Goal: Task Accomplishment & Management: Use online tool/utility

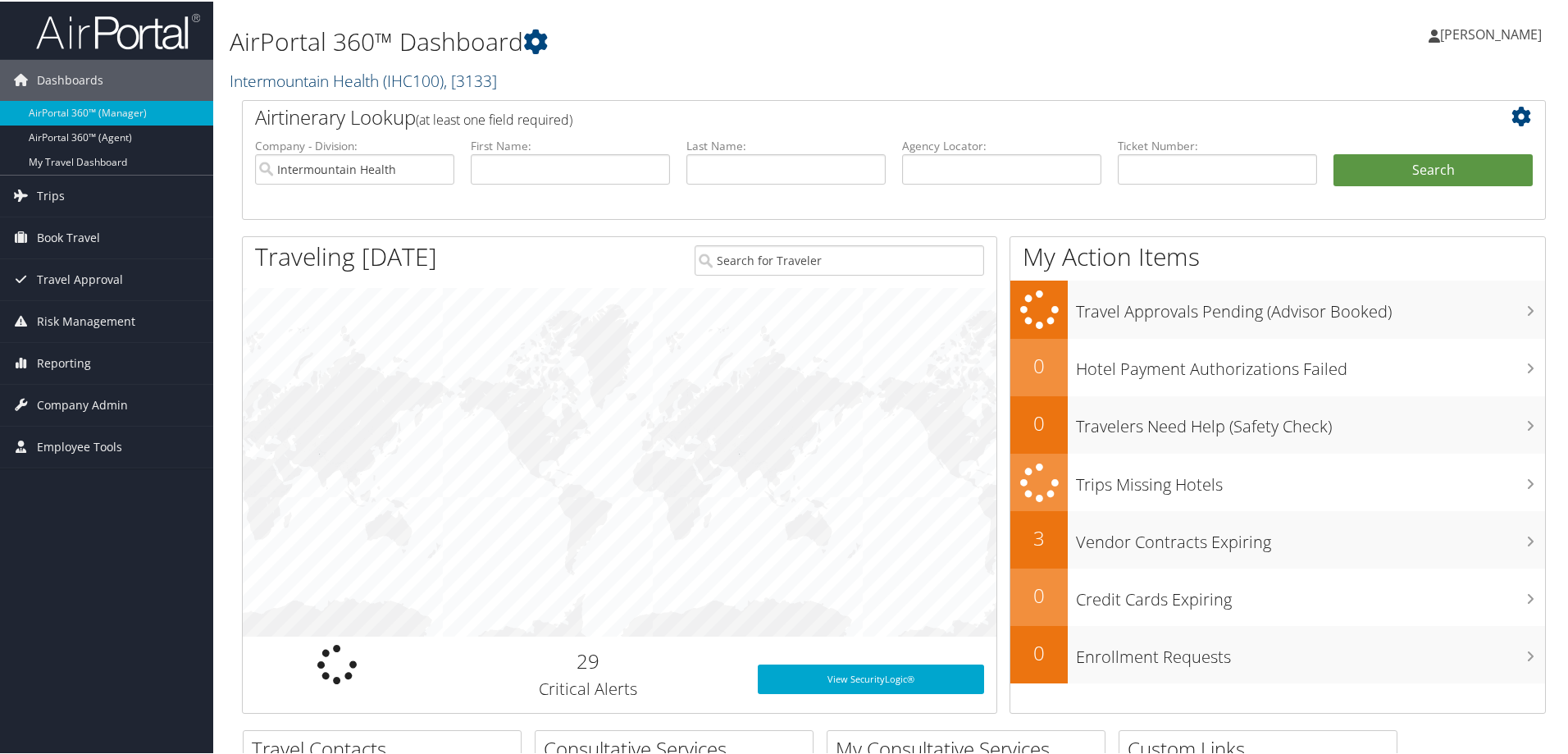
click at [273, 77] on link "Intermountain Health ( IHC100 ) , [ 3133 ]" at bounding box center [363, 78] width 267 height 22
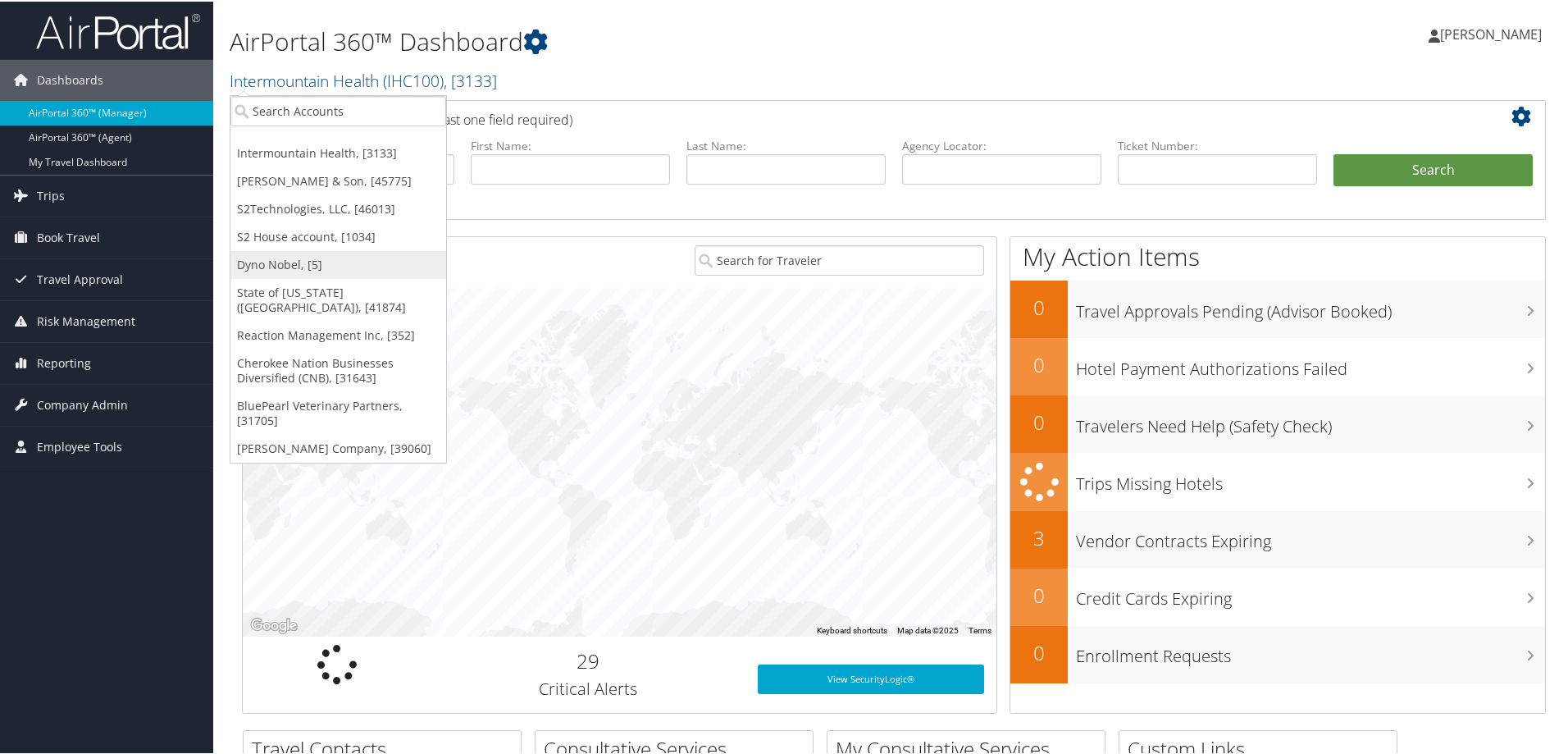
click at [271, 258] on link "Dyno Nobel, [5]" at bounding box center [338, 263] width 215 height 28
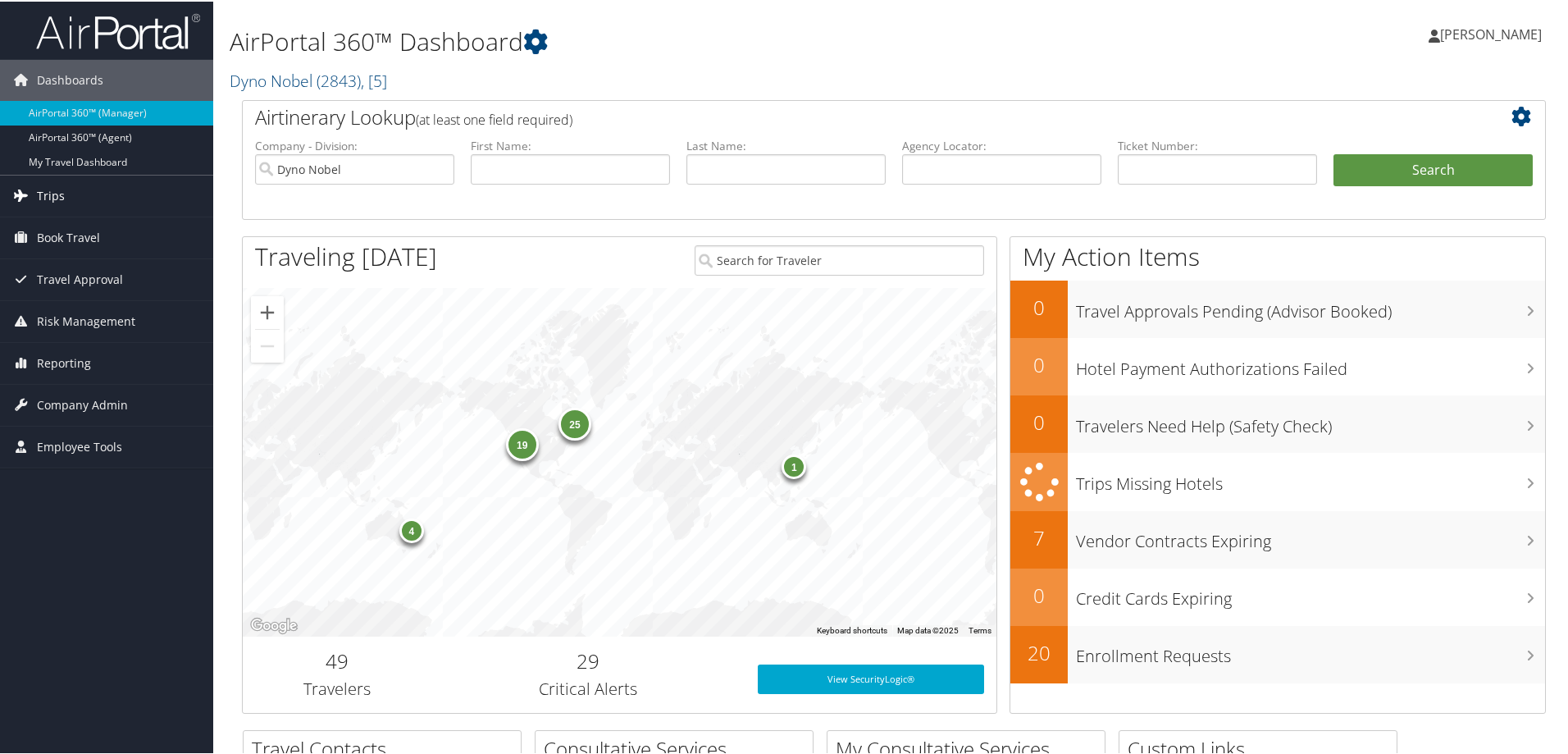
click at [93, 191] on link "Trips" at bounding box center [107, 194] width 214 height 41
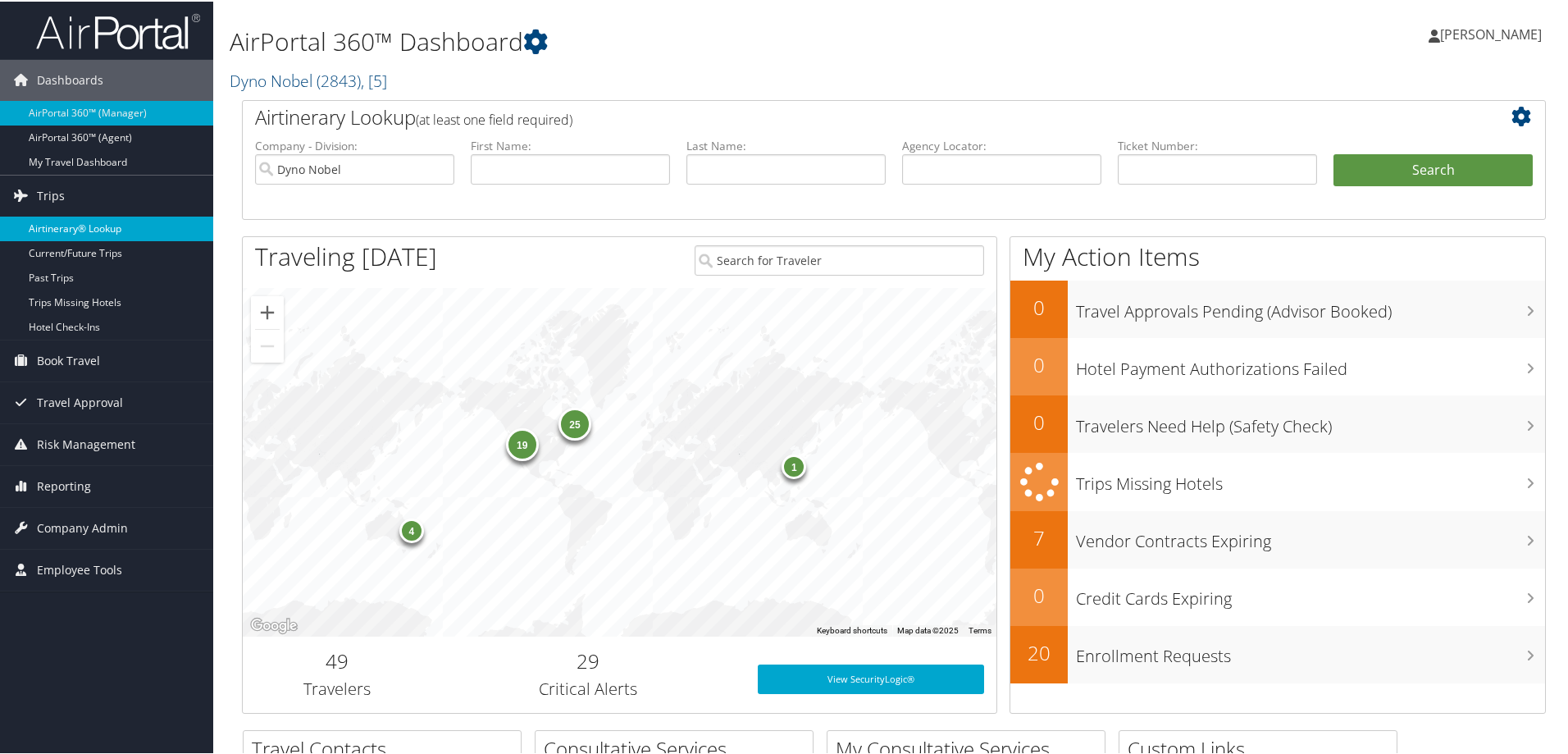
click at [86, 227] on link "Airtinerary® Lookup" at bounding box center [107, 227] width 214 height 25
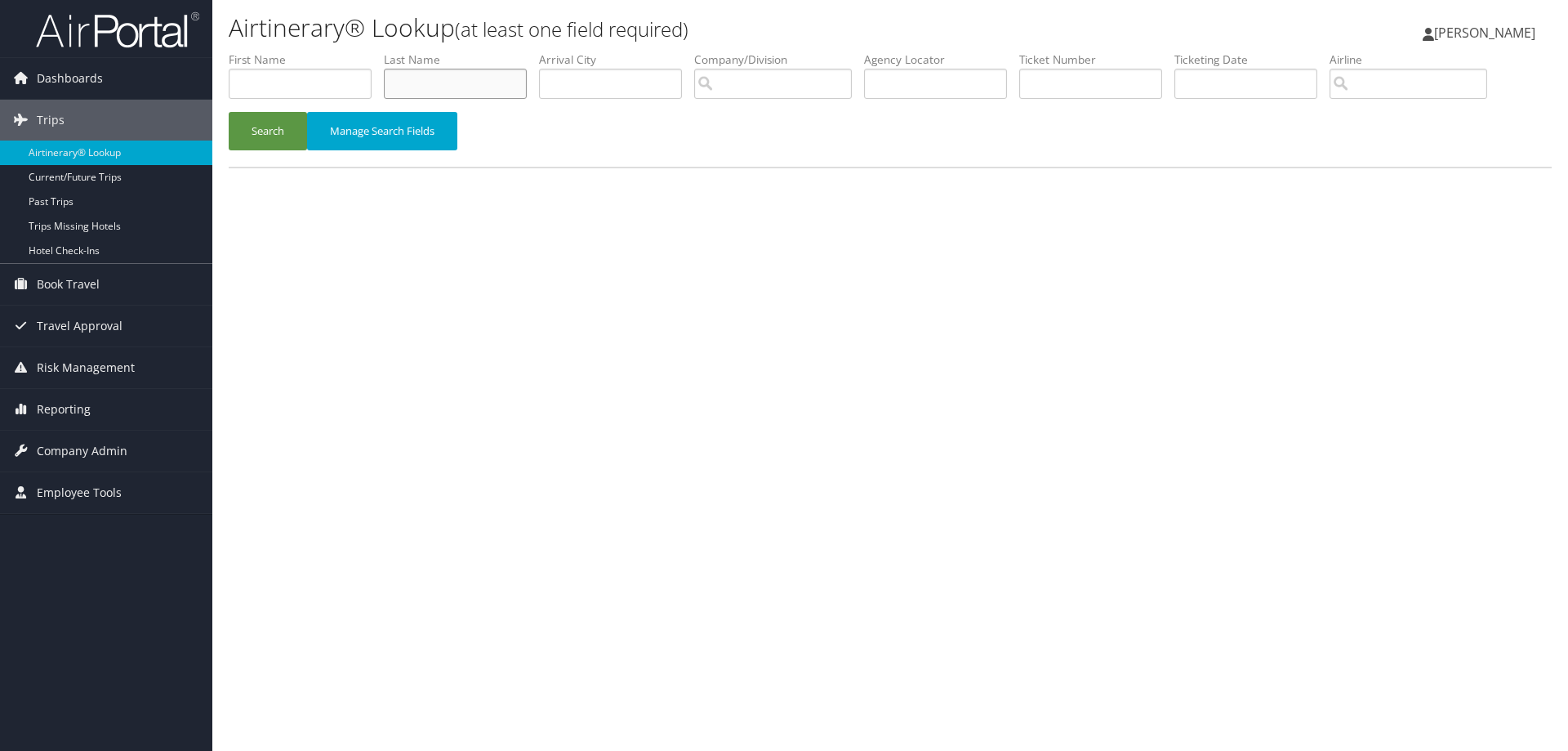
click at [447, 89] on input "text" at bounding box center [455, 83] width 143 height 30
click at [918, 68] on input "text" at bounding box center [935, 83] width 143 height 30
type input "d72gh4"
click at [259, 140] on button "Search" at bounding box center [268, 130] width 78 height 38
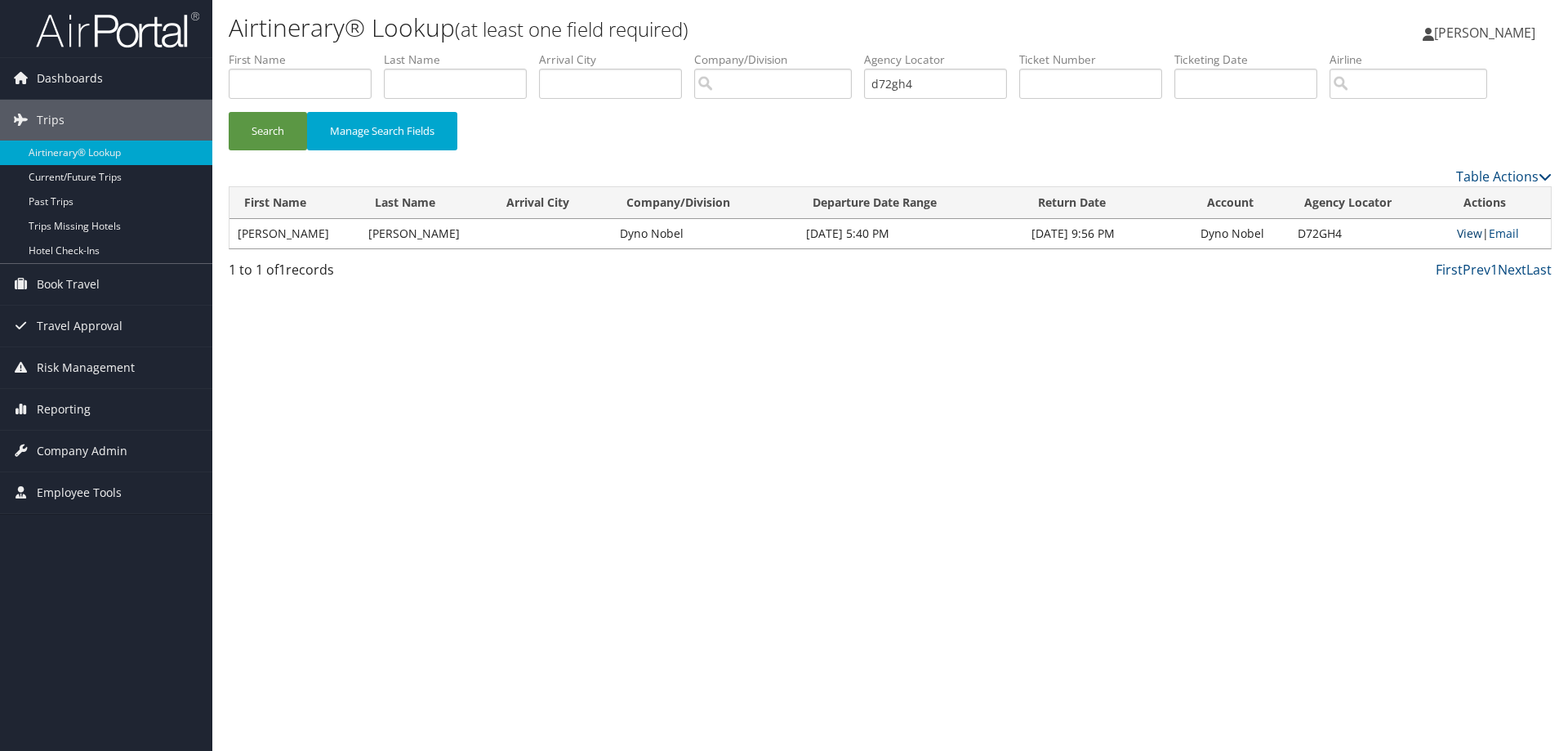
click at [1457, 236] on link "View" at bounding box center [1470, 233] width 26 height 16
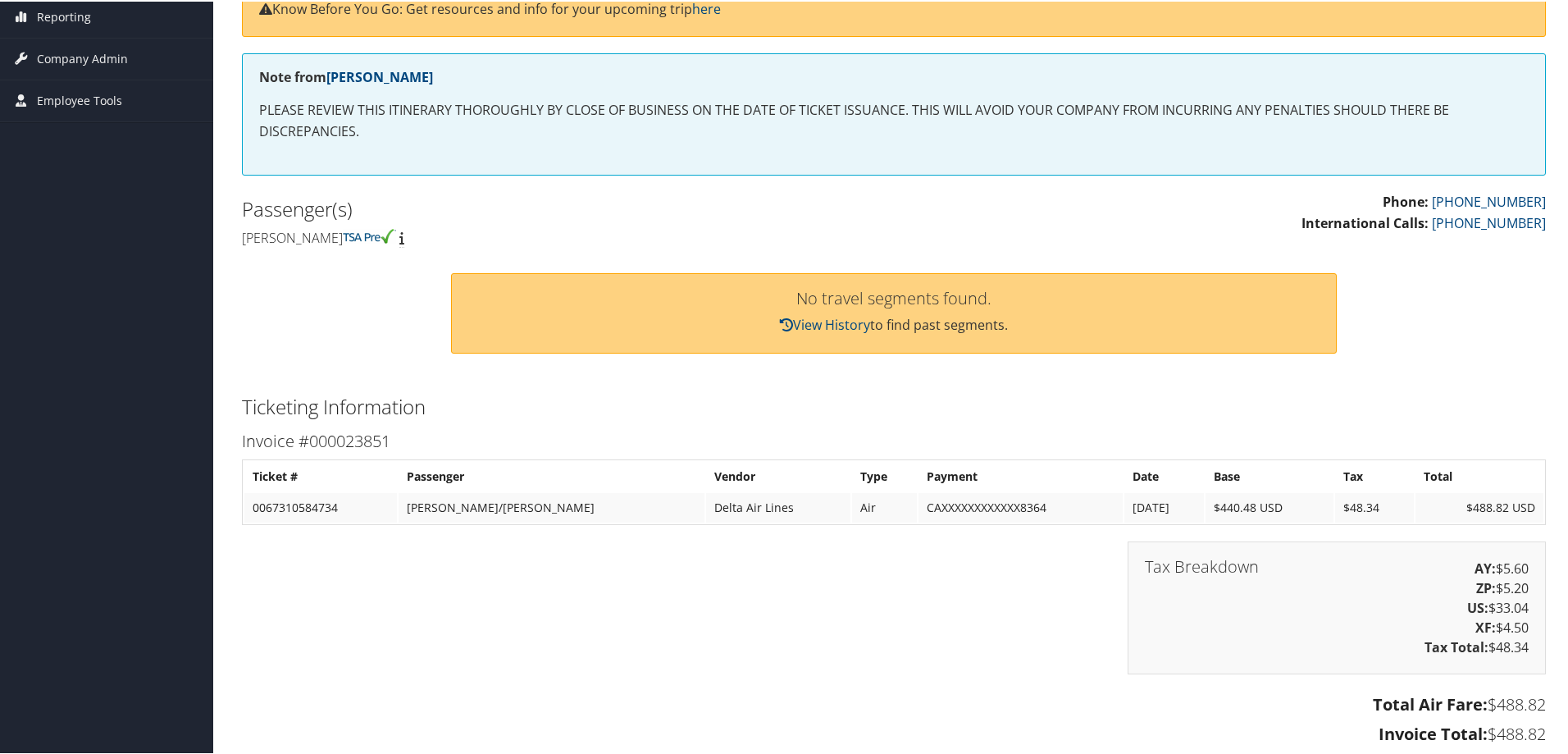
scroll to position [410, 0]
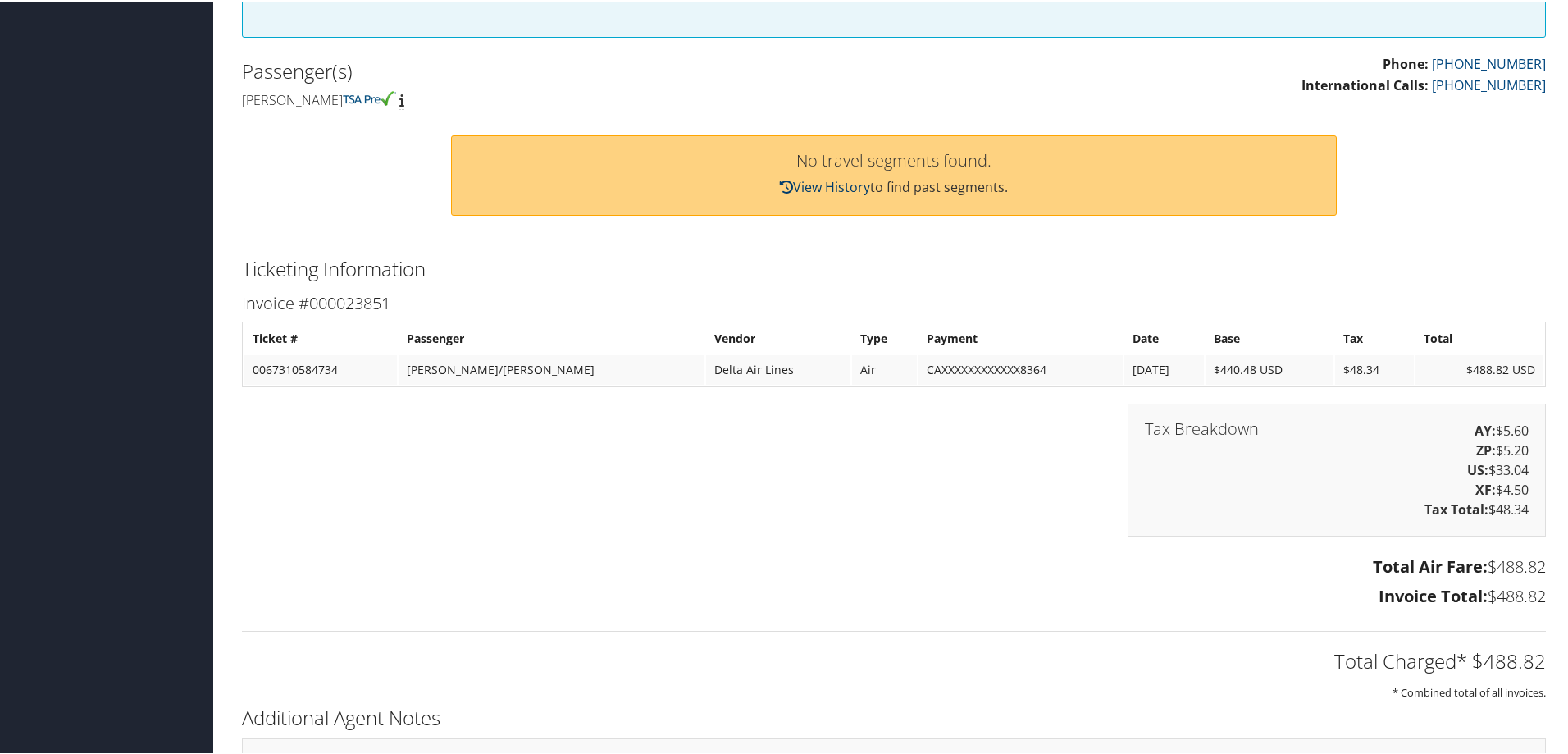
click at [840, 185] on link "View History" at bounding box center [824, 185] width 90 height 18
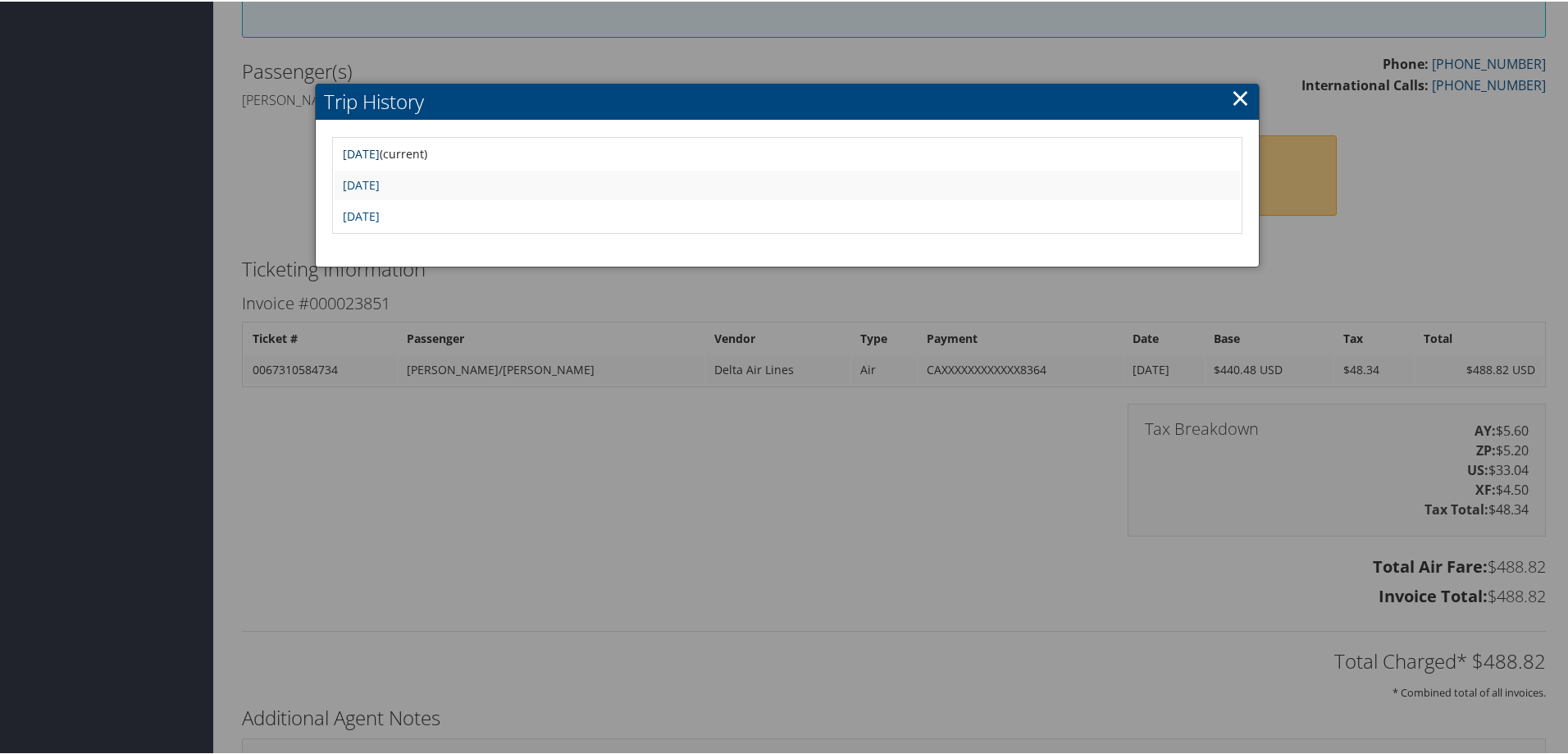
click at [380, 151] on link "Thu Aug 28 07:37:01 MDT 2025" at bounding box center [360, 152] width 36 height 16
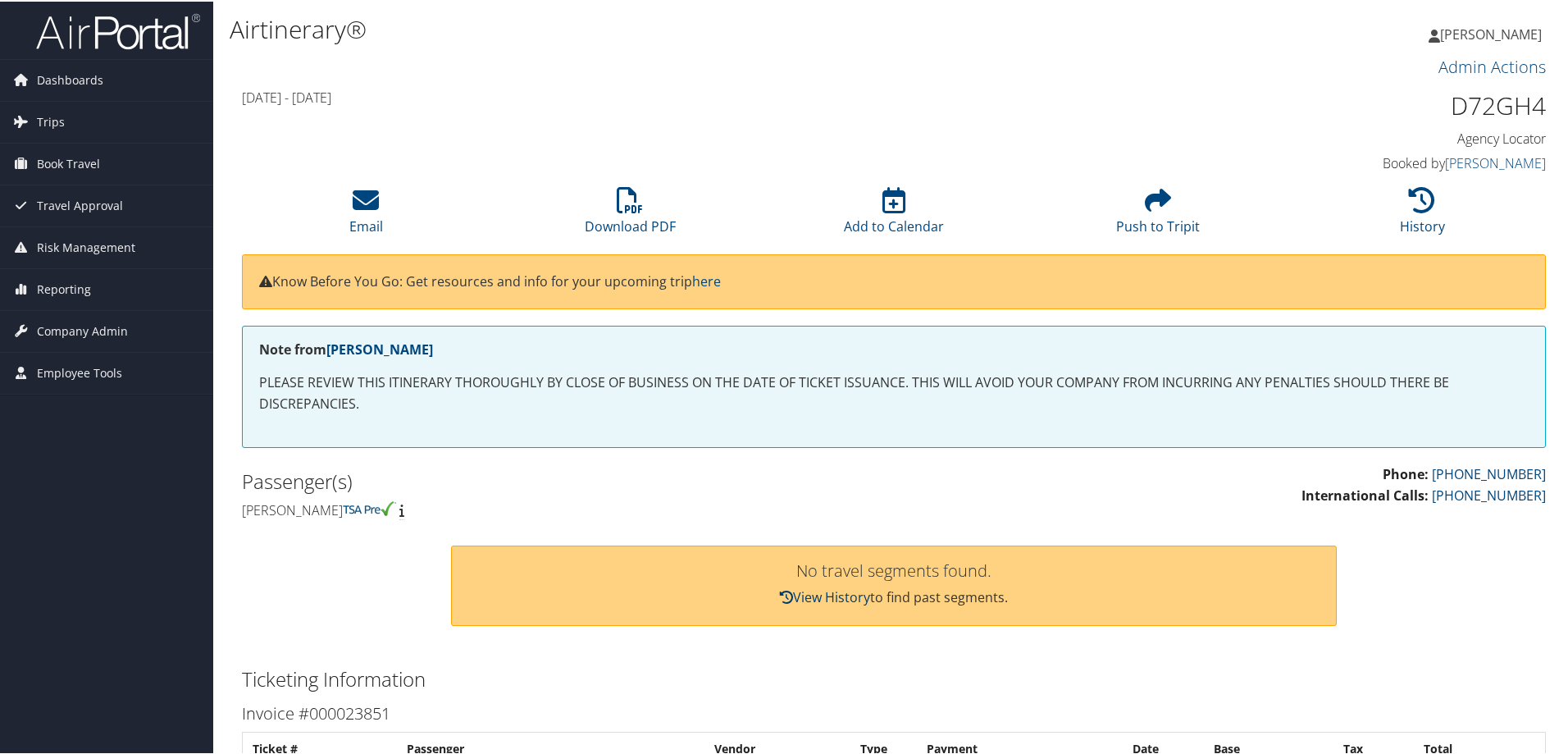
click at [848, 599] on link "View History" at bounding box center [824, 596] width 90 height 18
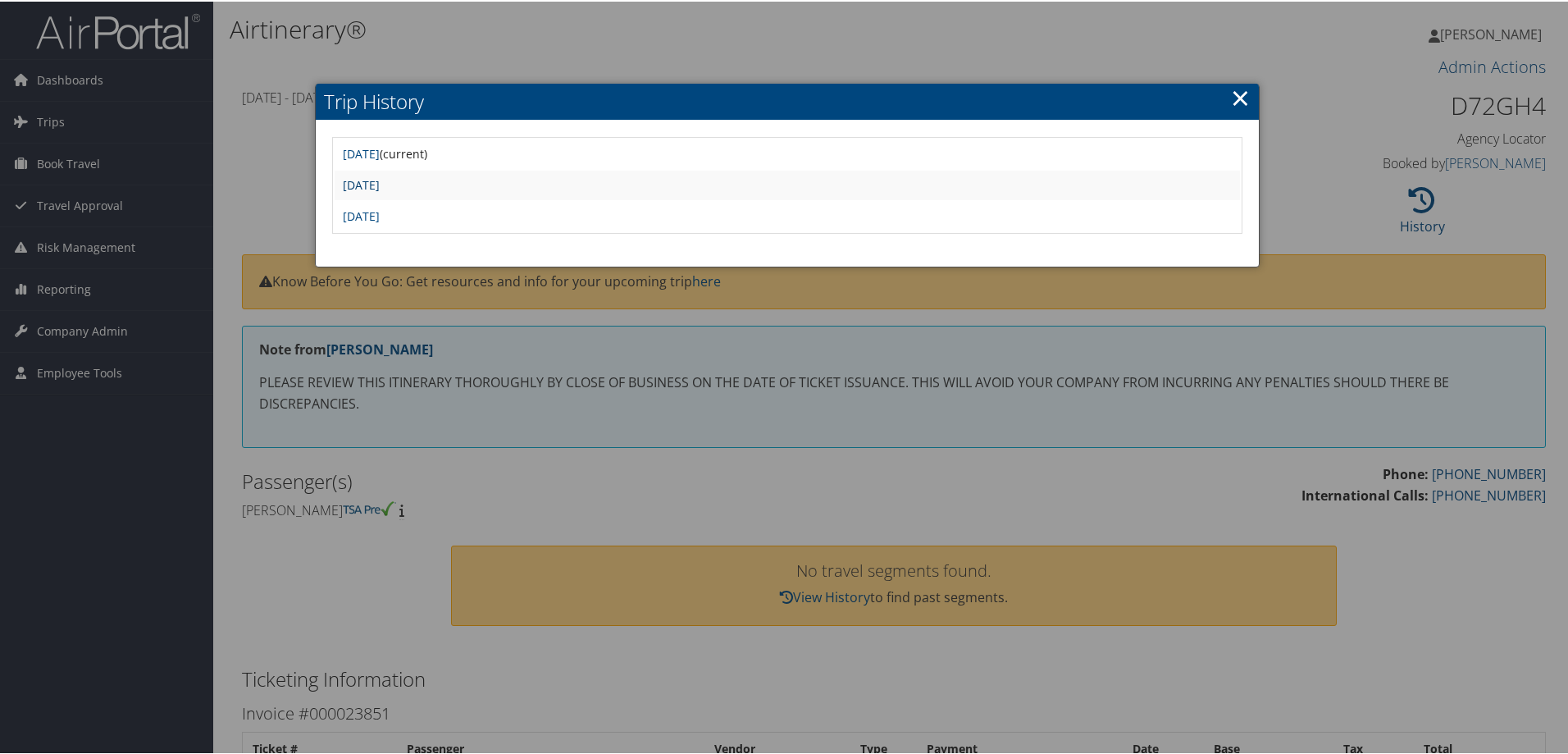
click at [380, 185] on link "[DATE]" at bounding box center [360, 183] width 36 height 16
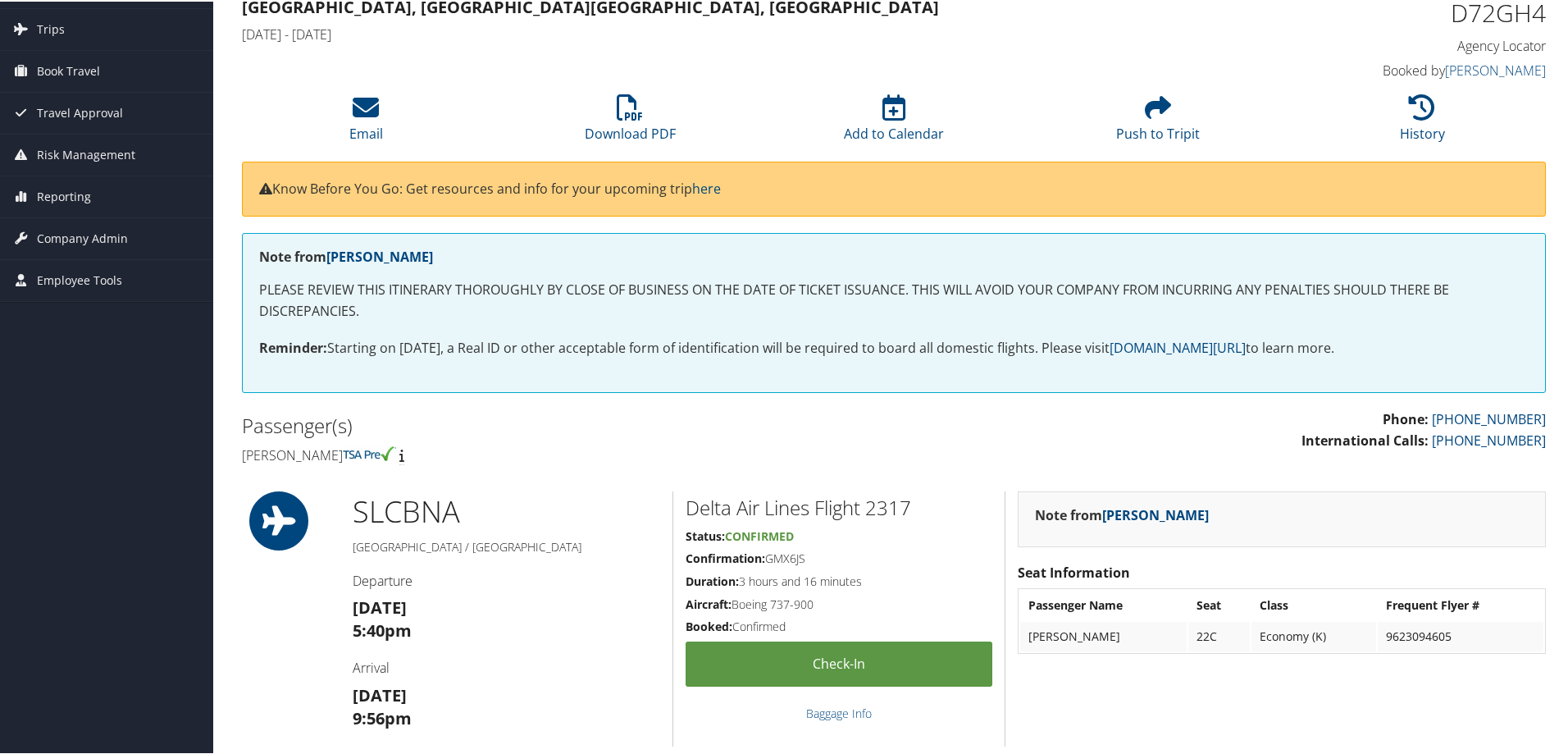
scroll to position [82, 0]
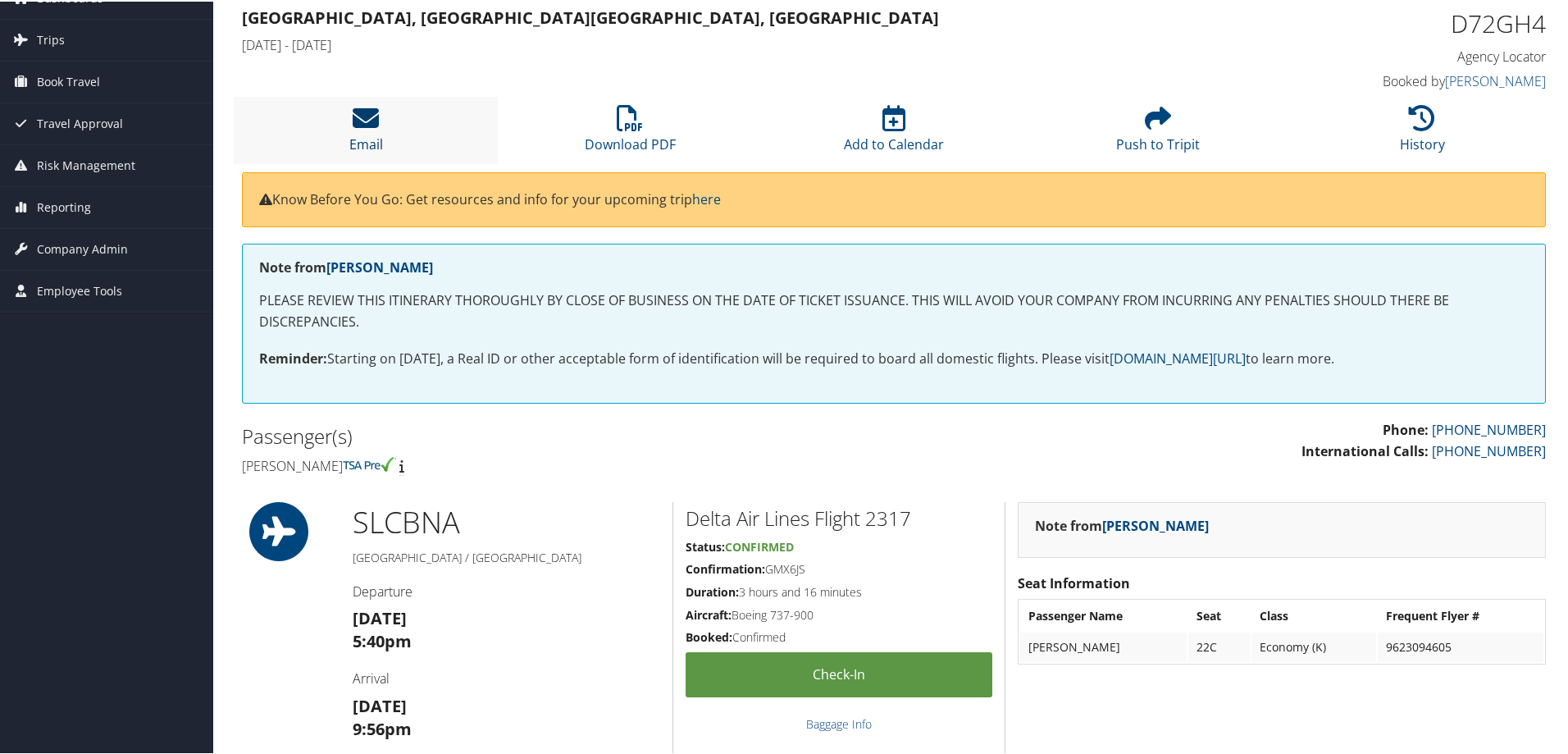
click at [368, 111] on icon at bounding box center [365, 116] width 26 height 26
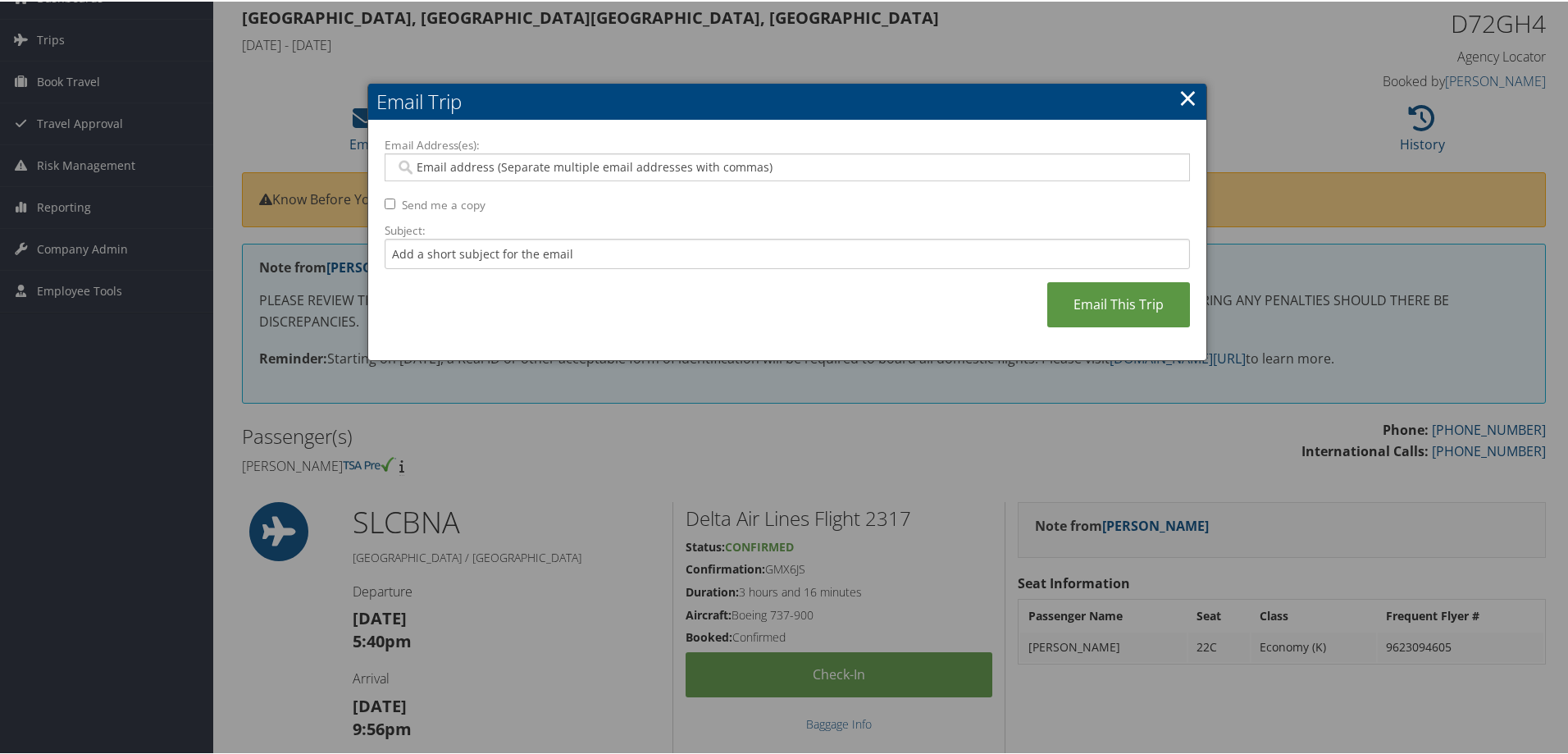
click at [439, 168] on input "Email Address(es):" at bounding box center [787, 166] width 783 height 16
type input "alice.bueno@dynonobel.com"
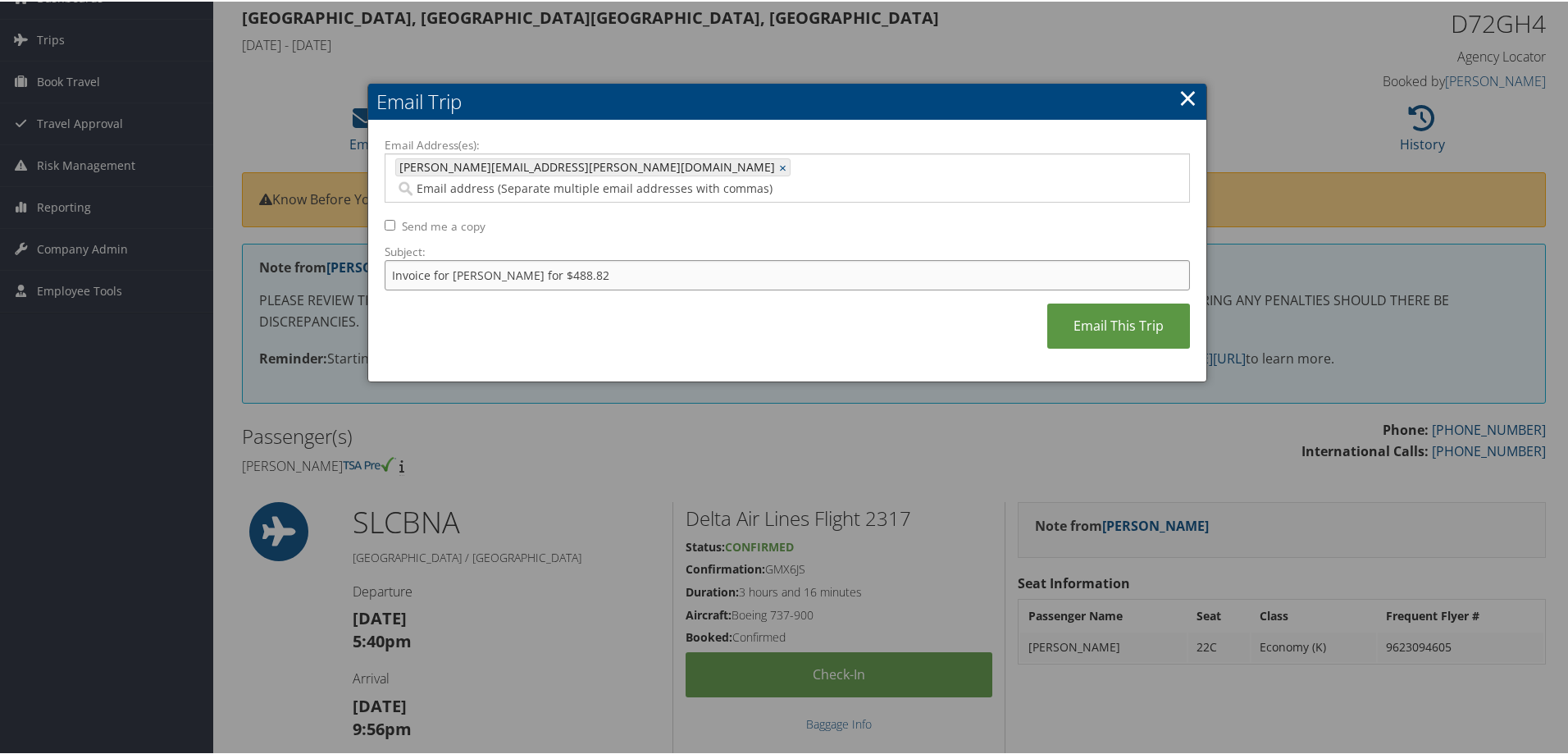
type input "Invoice for Todd Meunier for $488.82"
click at [1100, 302] on link "Email This Trip" at bounding box center [1119, 324] width 142 height 45
